Goal: Information Seeking & Learning: Check status

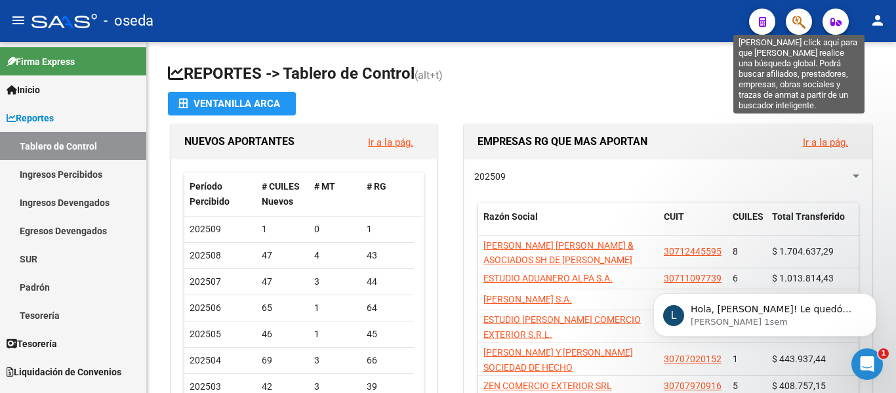
click at [801, 21] on icon "button" at bounding box center [798, 21] width 13 height 15
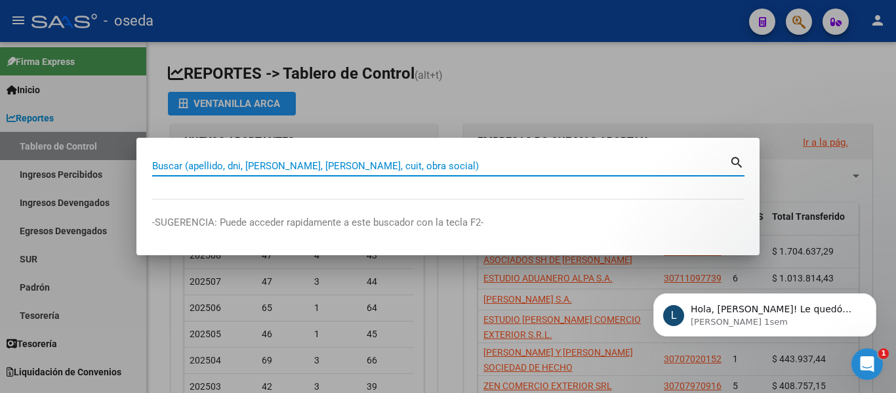
paste input "20317971657"
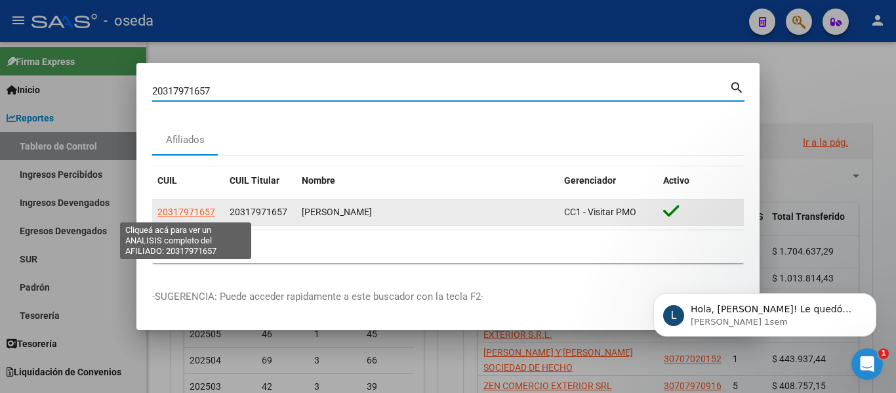
click at [202, 214] on span "20317971657" at bounding box center [186, 212] width 58 height 10
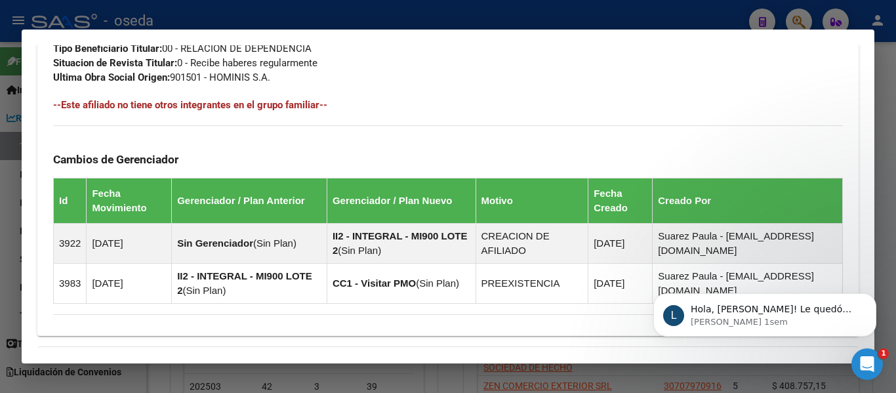
scroll to position [893, 0]
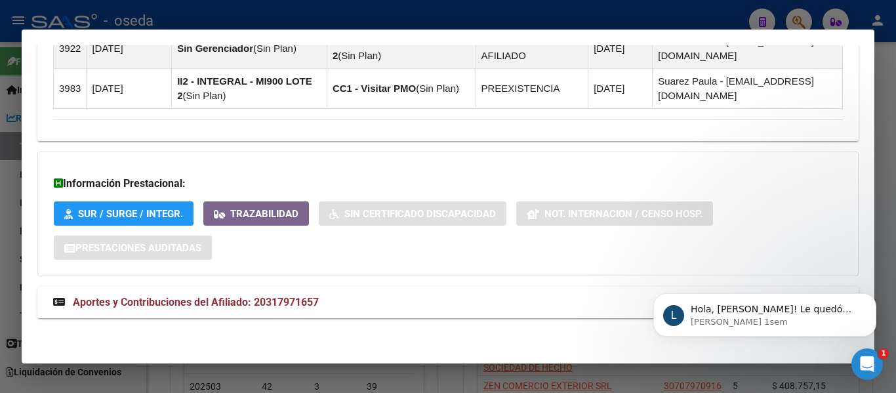
click at [262, 297] on span "Aportes y Contribuciones del Afiliado: 20317971657" at bounding box center [196, 302] width 246 height 12
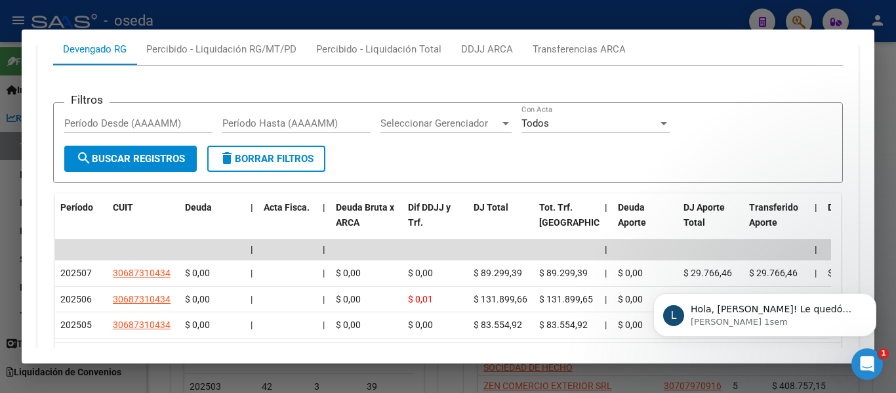
scroll to position [1090, 0]
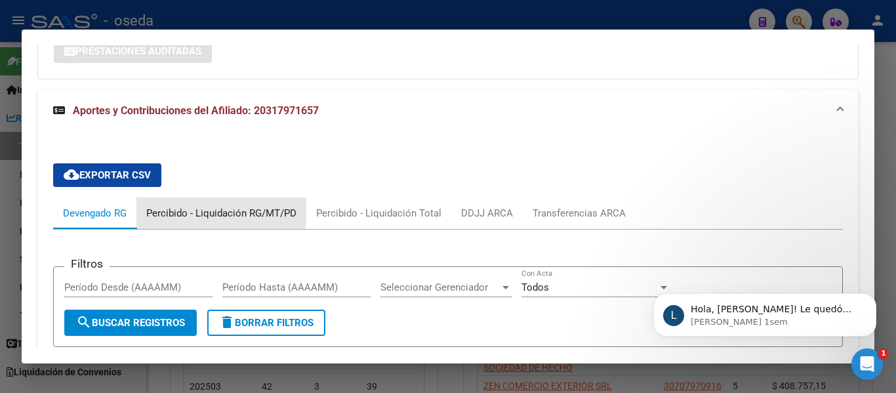
click at [203, 212] on div "Percibido - Liquidación RG/MT/PD" at bounding box center [221, 213] width 150 height 14
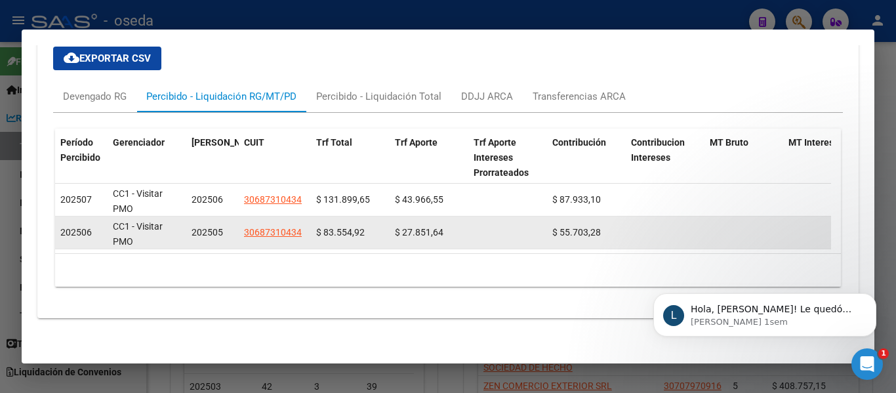
scroll to position [1216, 0]
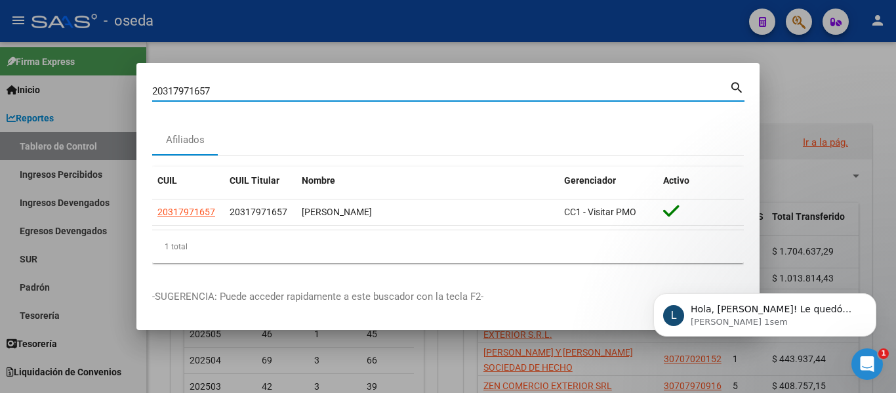
drag, startPoint x: 232, startPoint y: 85, endPoint x: 100, endPoint y: 96, distance: 132.9
click at [100, 96] on div "20317971657 Buscar (apellido, dni, cuil, nro traspaso, cuit, obra social) searc…" at bounding box center [448, 196] width 896 height 393
paste input "07808375"
type input "20307808375"
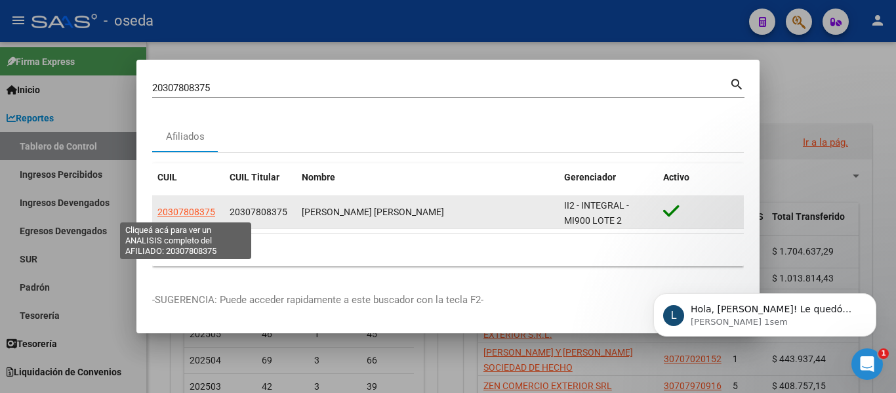
click at [188, 214] on span "20307808375" at bounding box center [186, 212] width 58 height 10
type textarea "20307808375"
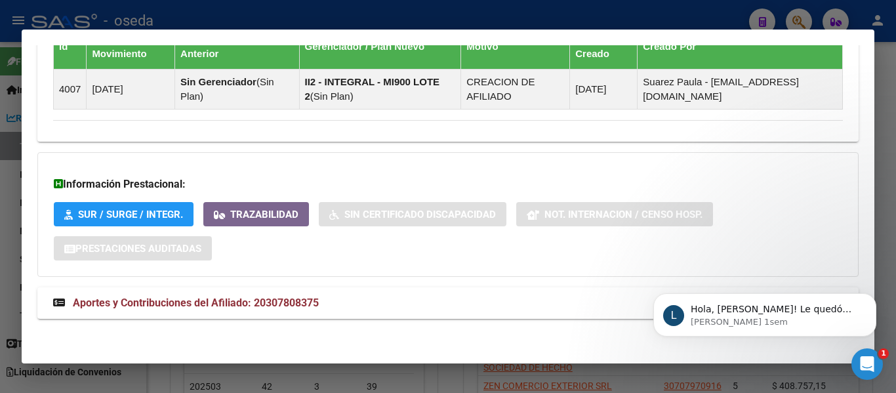
scroll to position [858, 0]
click at [300, 301] on span "Aportes y Contribuciones del Afiliado: 20307808375" at bounding box center [196, 302] width 246 height 12
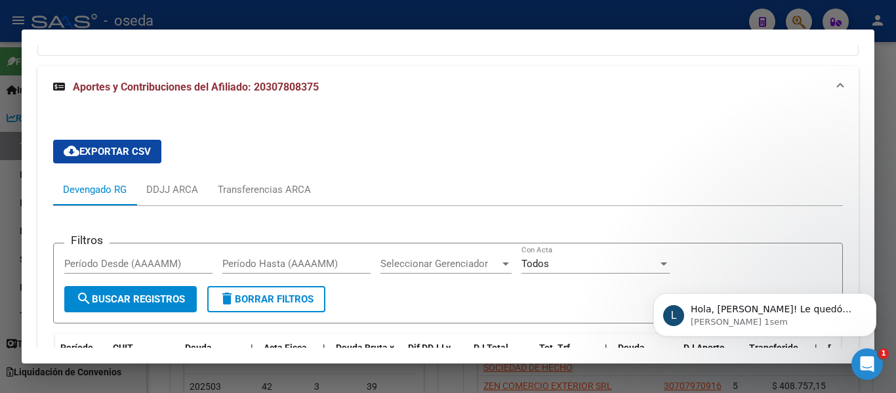
scroll to position [989, 0]
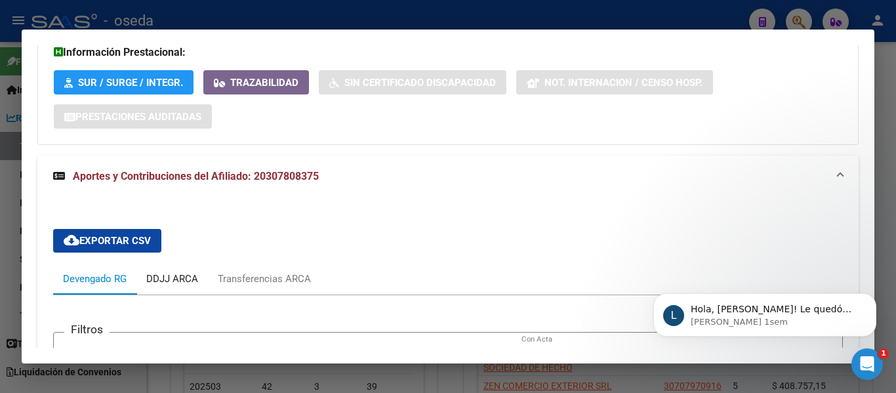
click at [175, 281] on div "DDJJ ARCA" at bounding box center [172, 278] width 52 height 14
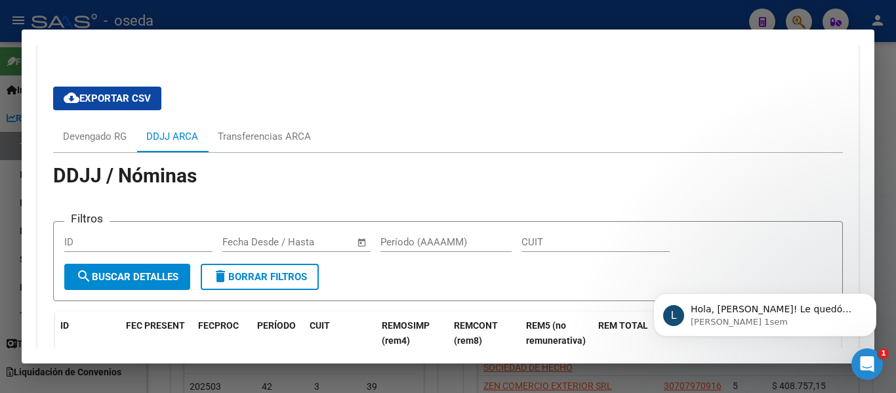
scroll to position [1120, 0]
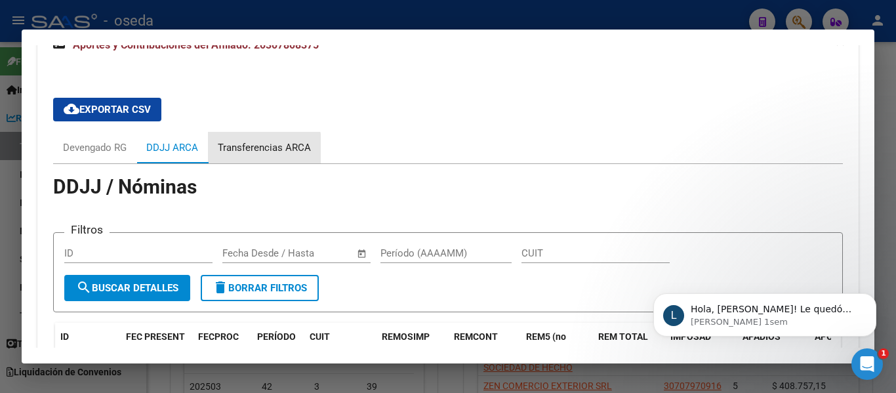
click at [252, 150] on div "Transferencias ARCA" at bounding box center [264, 147] width 93 height 14
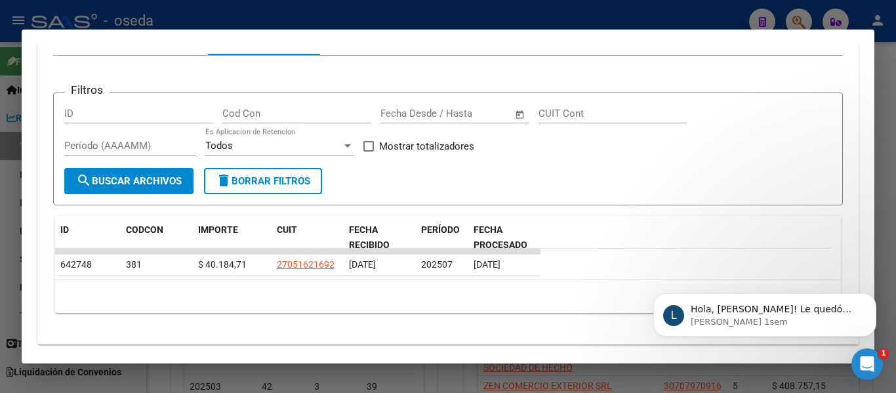
scroll to position [1251, 0]
